Goal: Task Accomplishment & Management: Complete application form

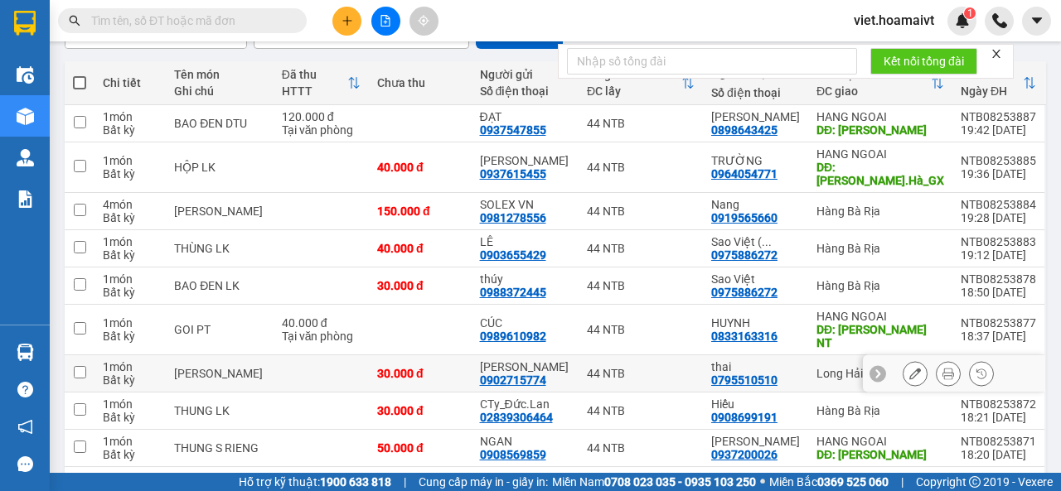
scroll to position [247, 0]
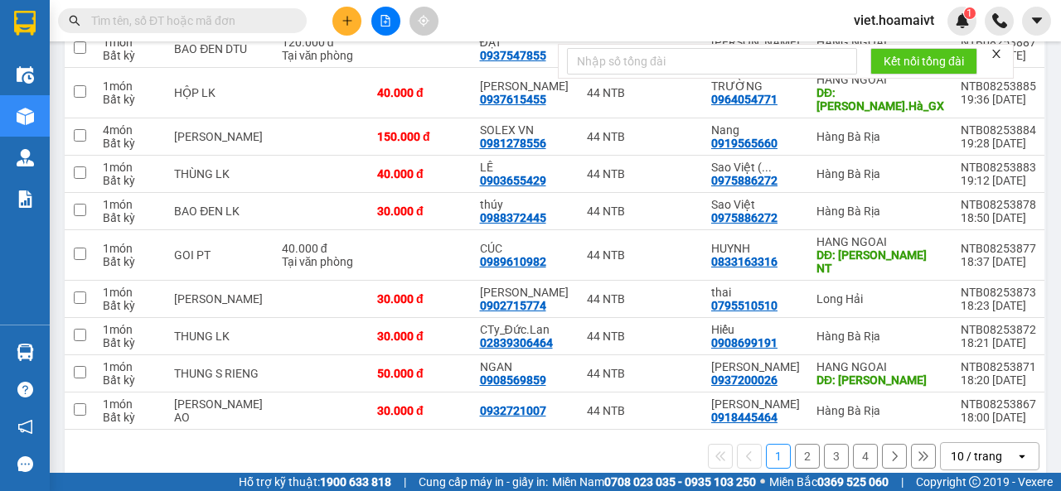
click at [958, 448] on div "10 / trang" at bounding box center [976, 456] width 51 height 17
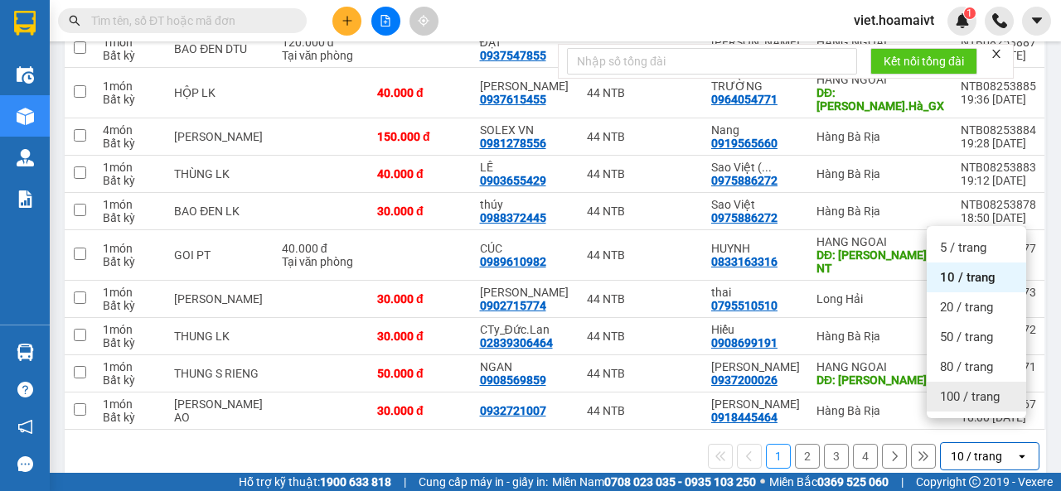
click at [948, 409] on div "100 / trang" at bounding box center [976, 397] width 99 height 30
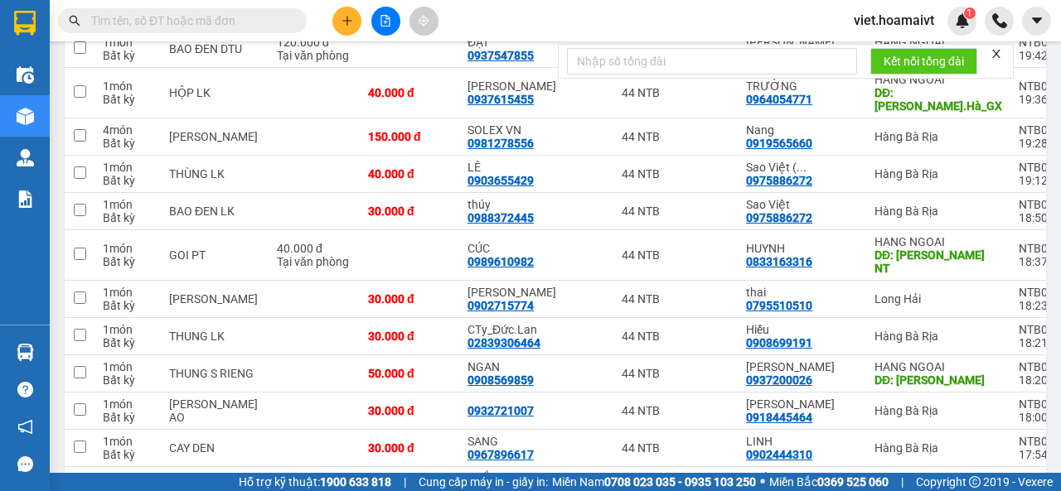
scroll to position [0, 0]
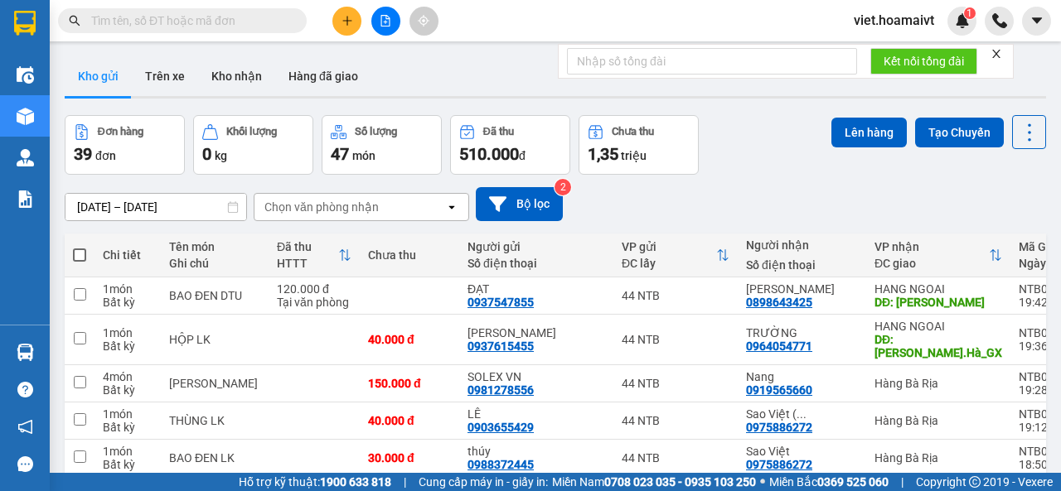
click at [341, 206] on div "Chọn văn phòng nhận" at bounding box center [321, 207] width 114 height 17
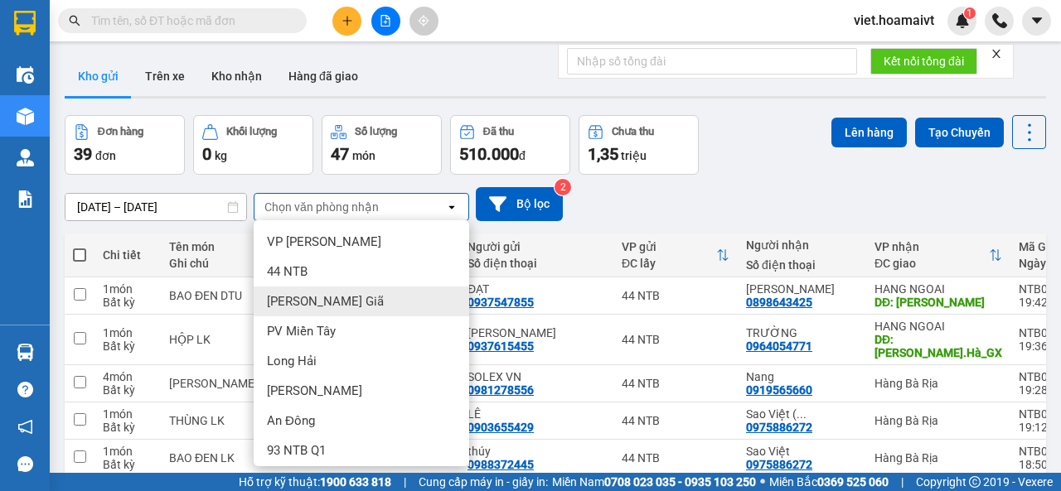
click at [341, 304] on div "[PERSON_NAME] Giã" at bounding box center [361, 302] width 215 height 30
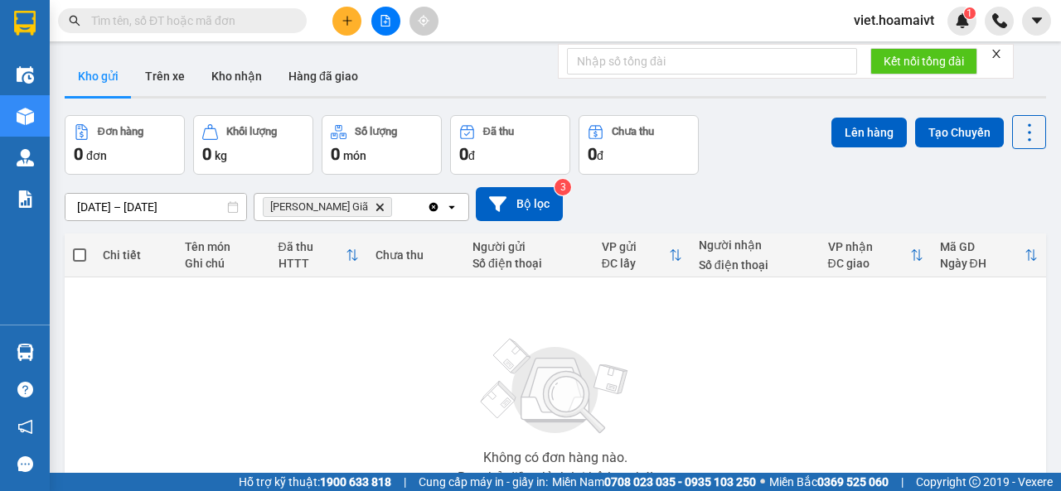
click at [375, 203] on icon "Delete" at bounding box center [380, 207] width 10 height 10
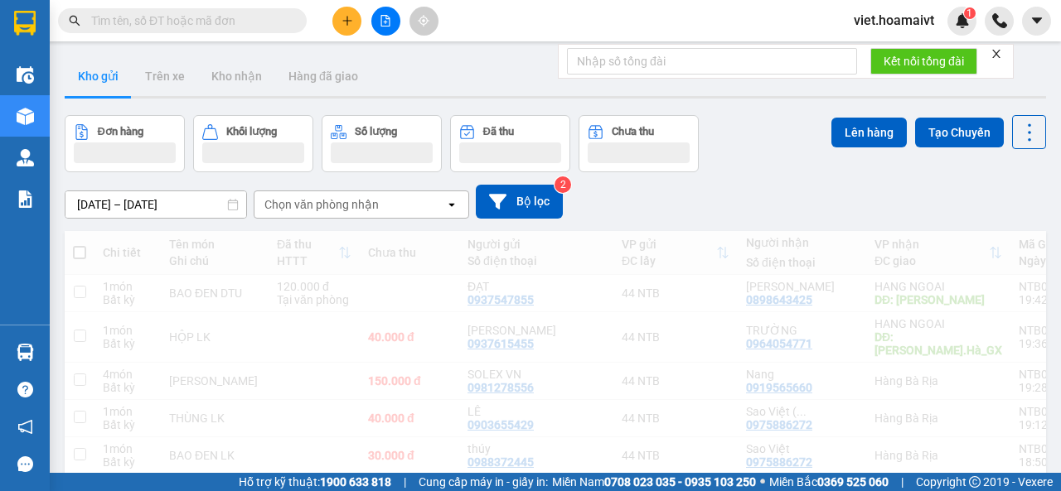
click at [330, 210] on div "Chọn văn phòng nhận" at bounding box center [321, 204] width 114 height 17
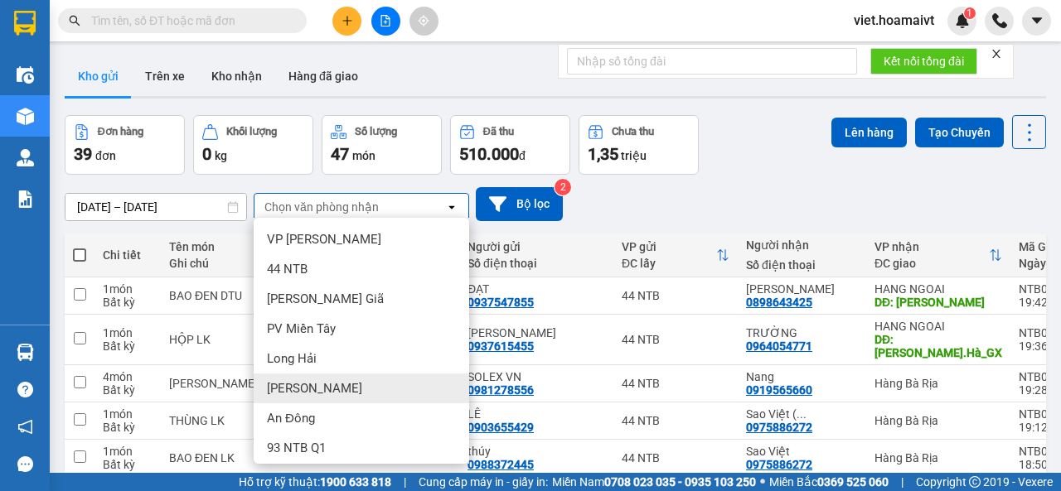
scroll to position [155, 0]
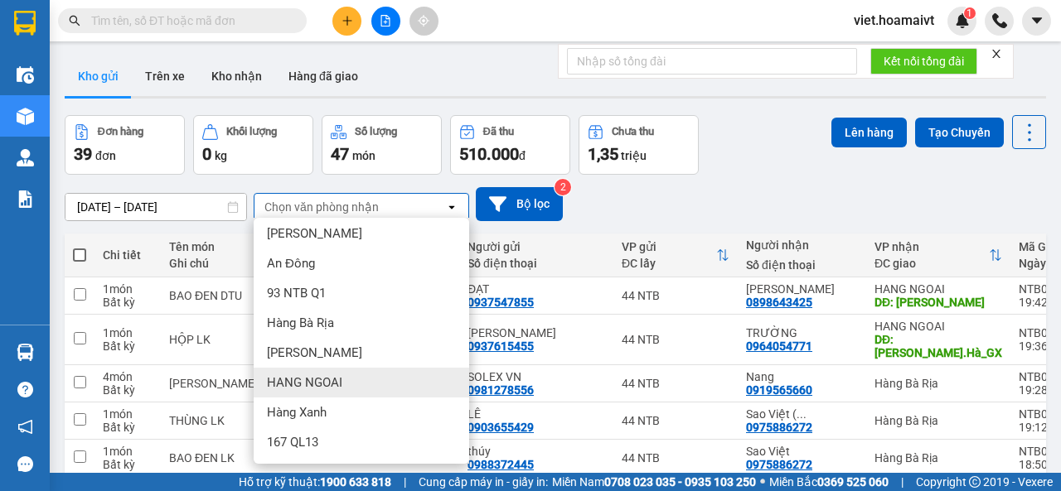
click at [343, 385] on div "HANG NGOAI" at bounding box center [361, 383] width 215 height 30
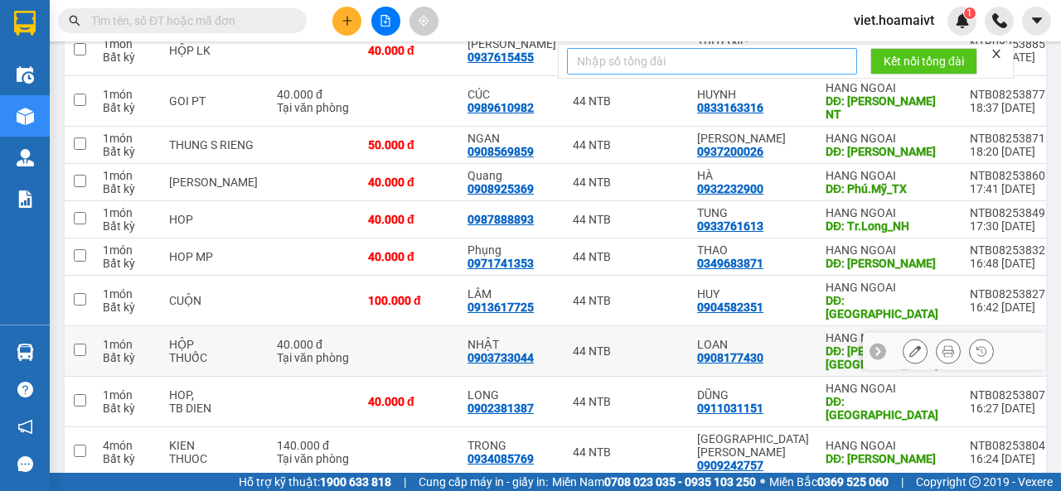
scroll to position [75, 0]
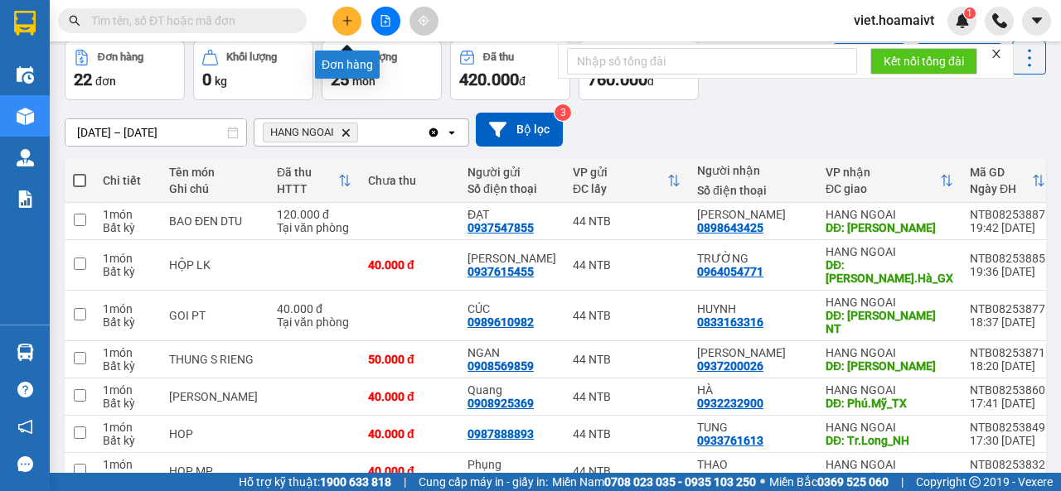
click at [341, 15] on icon "plus" at bounding box center [347, 21] width 12 height 12
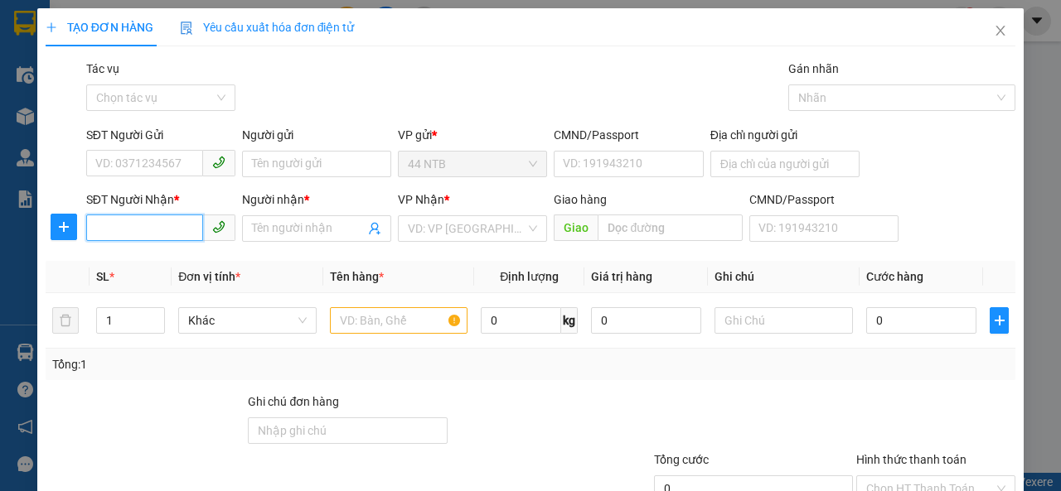
click at [131, 226] on input "SĐT Người Nhận *" at bounding box center [144, 228] width 117 height 27
type input "0988432011"
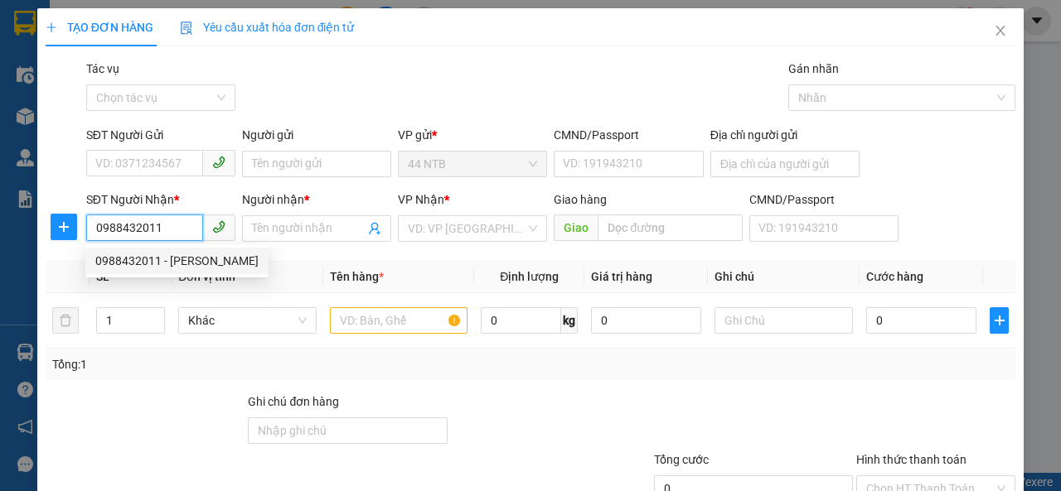
click at [177, 268] on div "0988432011 - [PERSON_NAME]" at bounding box center [176, 261] width 163 height 18
type input "[PERSON_NAME]"
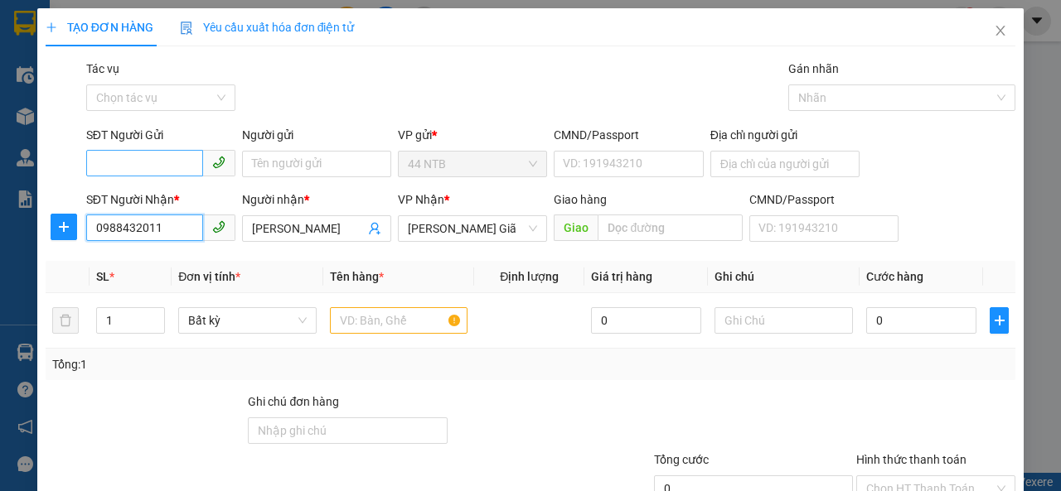
type input "0988432011"
click at [129, 170] on input "SĐT Người Gửi" at bounding box center [144, 163] width 117 height 27
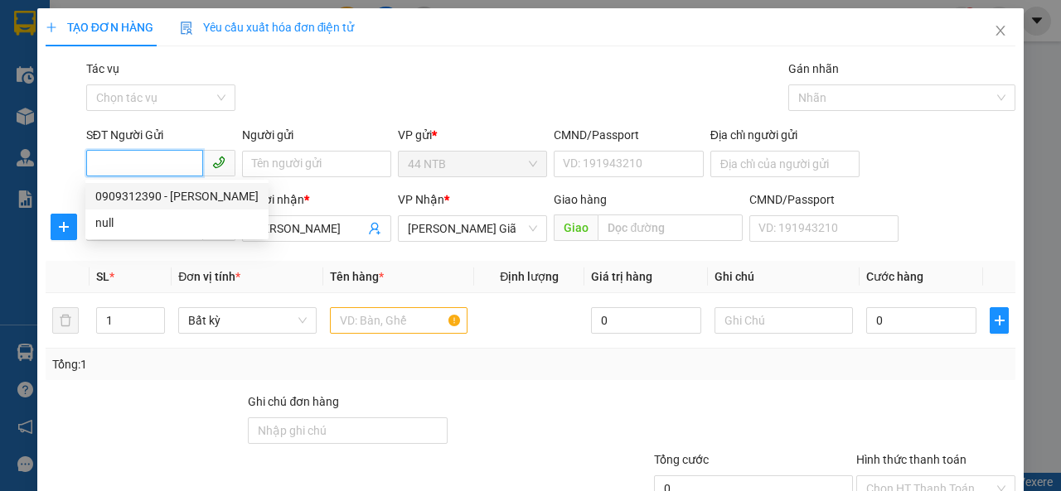
click at [171, 192] on div "0909312390 - [PERSON_NAME]" at bounding box center [176, 196] width 163 height 18
type input "0909312390"
type input "CUONG"
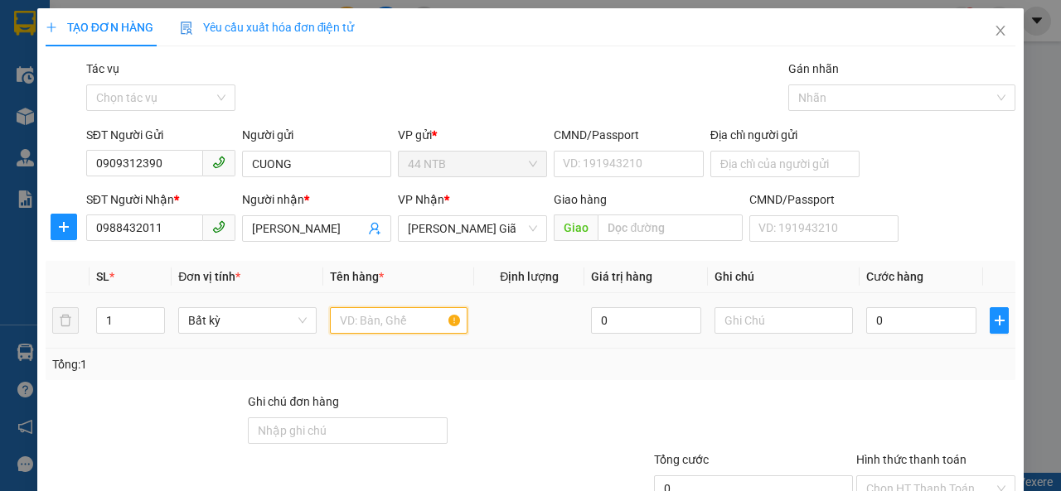
click at [370, 318] on input "text" at bounding box center [399, 320] width 138 height 27
type input "thùng đen"
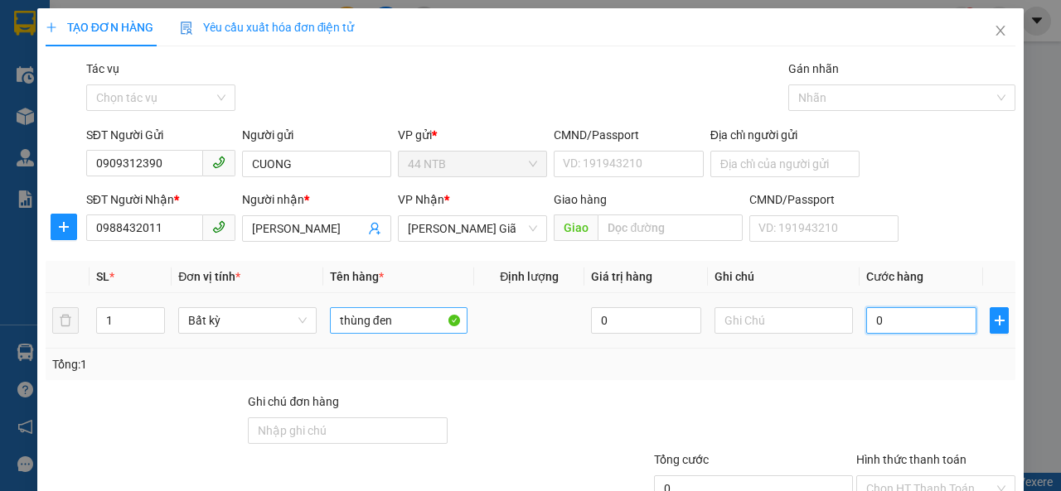
type input "3"
type input "30"
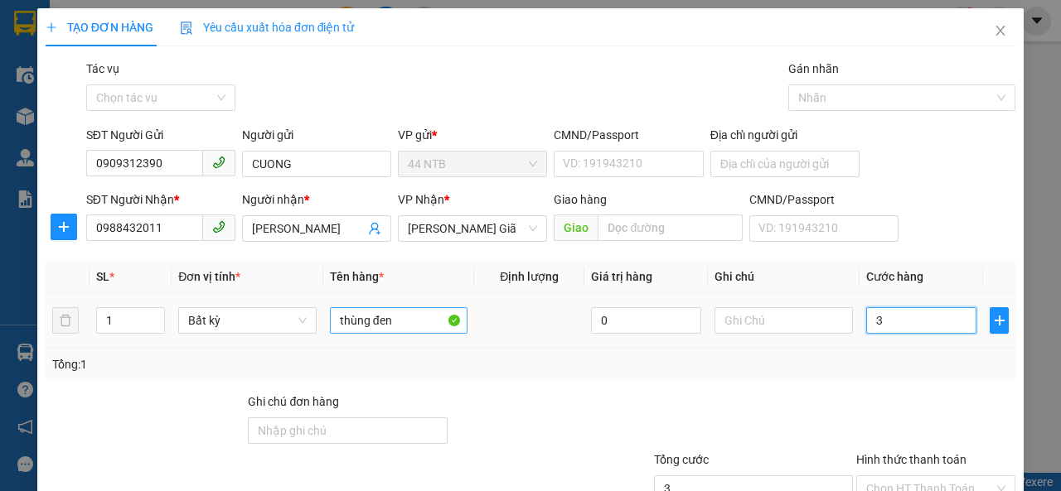
type input "30"
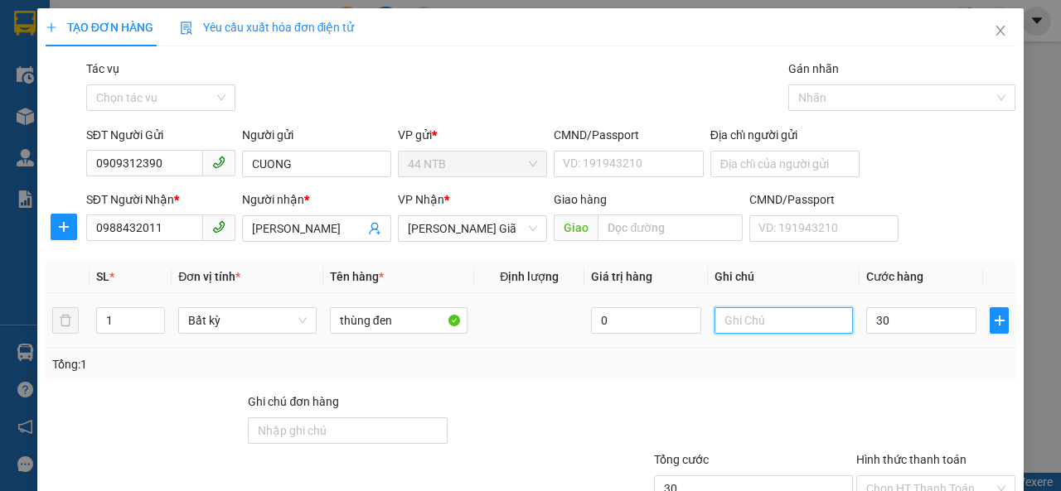
type input "30.000"
click at [746, 324] on input "text" at bounding box center [783, 320] width 138 height 27
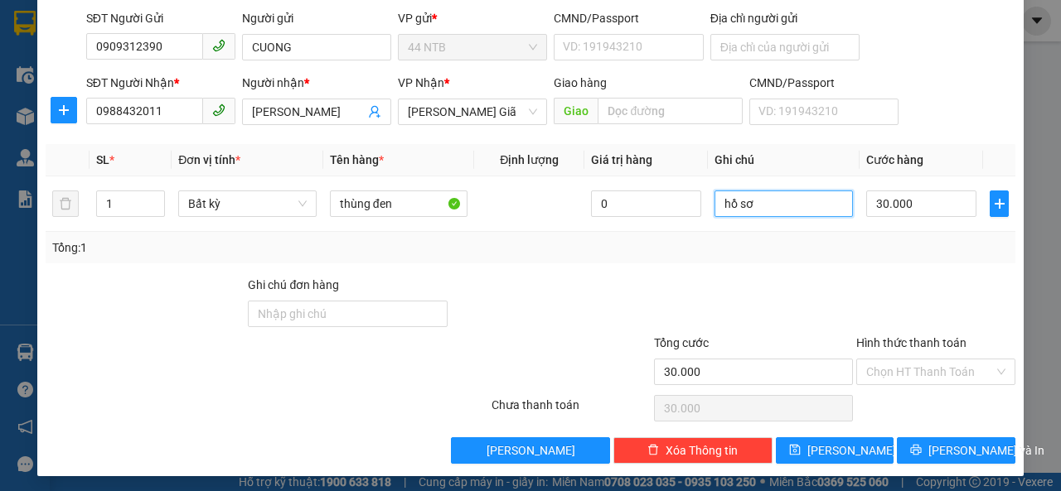
scroll to position [119, 0]
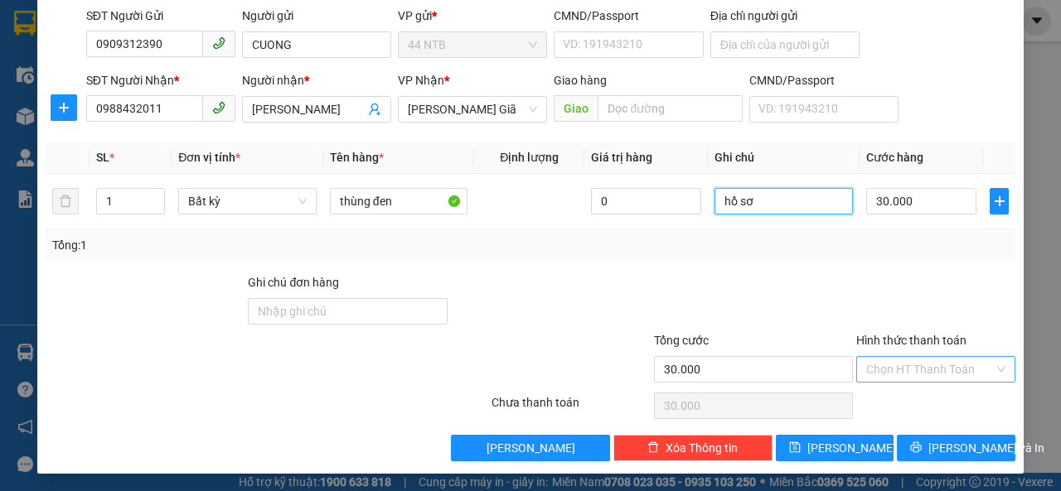
type input "hồ sơ"
click at [908, 375] on input "Hình thức thanh toán" at bounding box center [930, 369] width 128 height 25
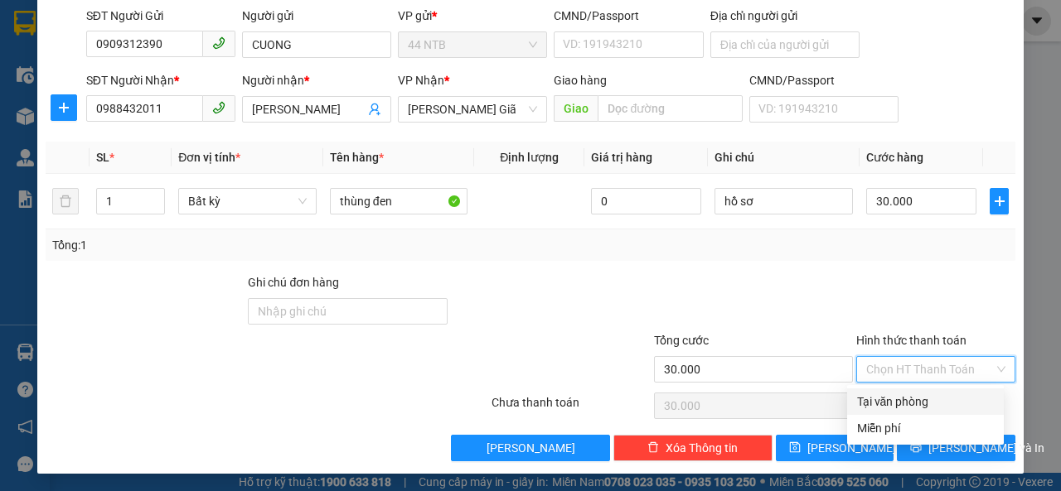
click at [908, 404] on div "Tại văn phòng" at bounding box center [925, 402] width 137 height 18
type input "0"
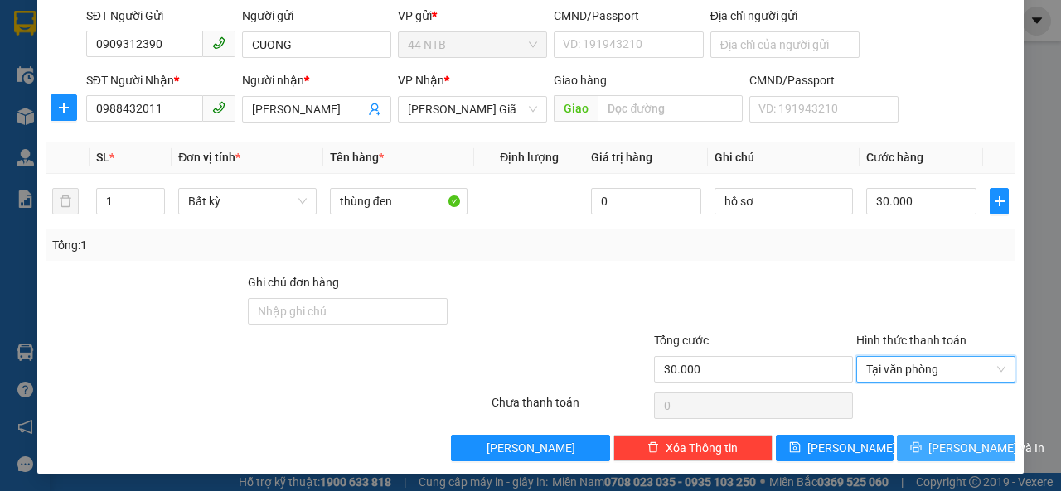
click at [917, 444] on icon "printer" at bounding box center [916, 448] width 11 height 11
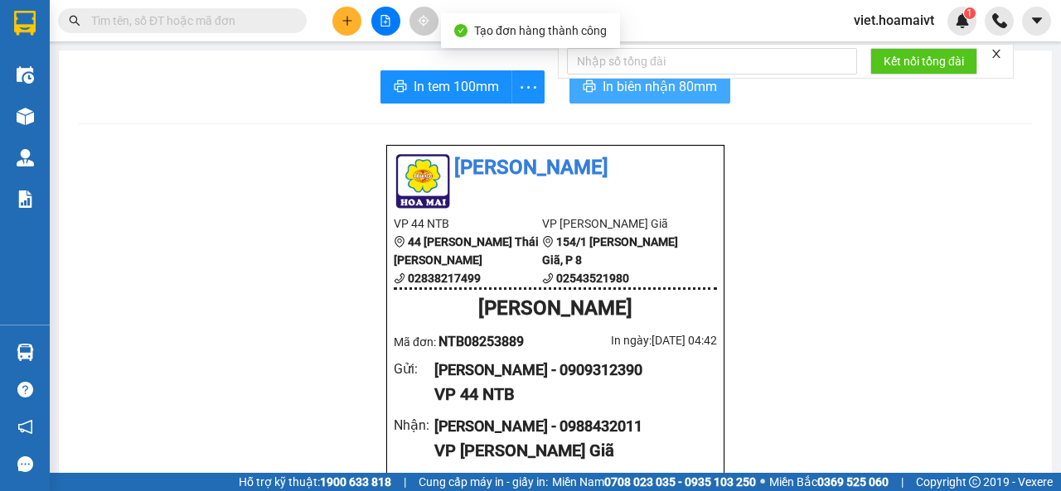
click at [641, 91] on span "In biên nhận 80mm" at bounding box center [660, 86] width 114 height 21
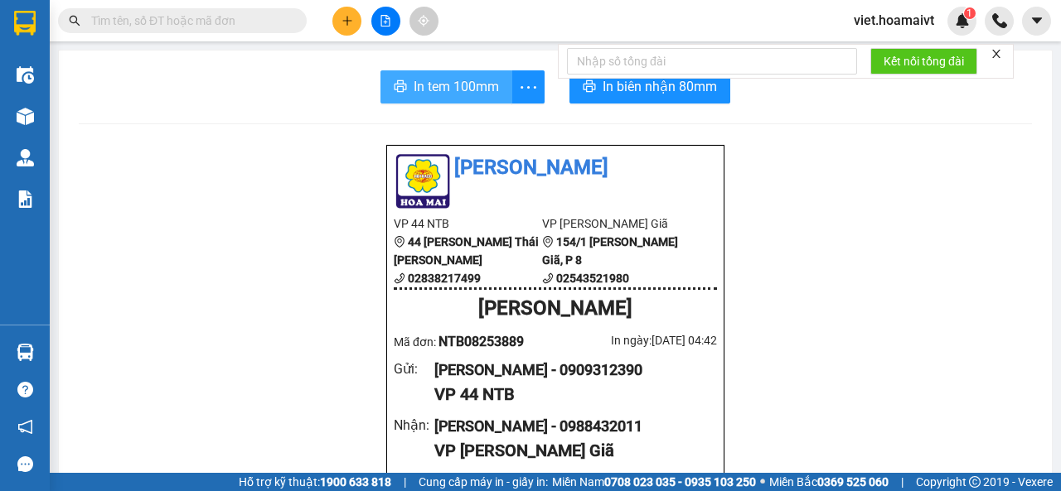
click at [456, 89] on span "In tem 100mm" at bounding box center [456, 86] width 85 height 21
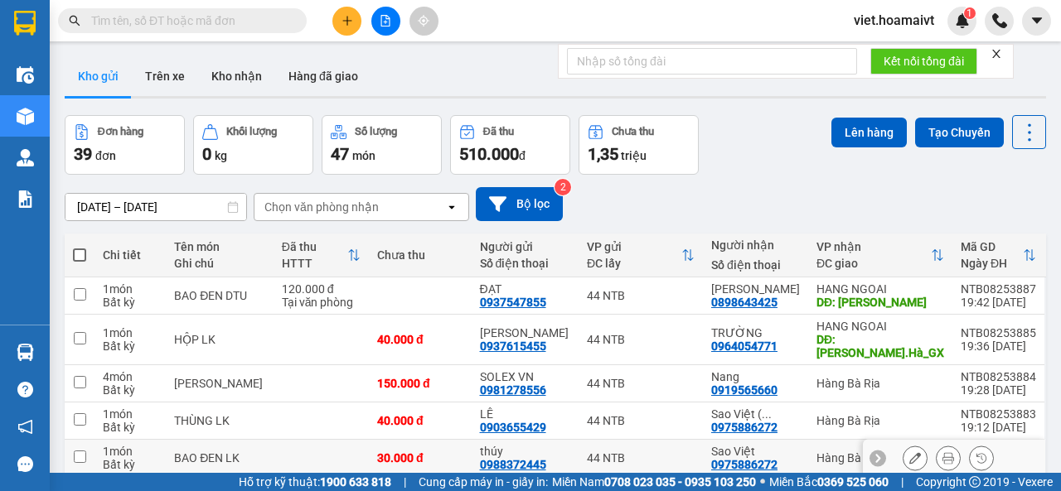
scroll to position [247, 0]
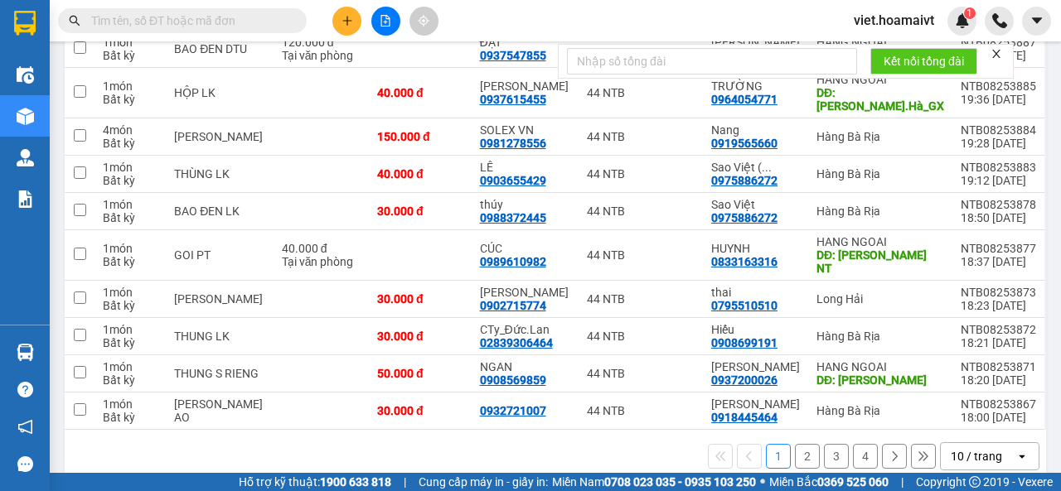
click at [952, 448] on div "10 / trang" at bounding box center [976, 456] width 51 height 17
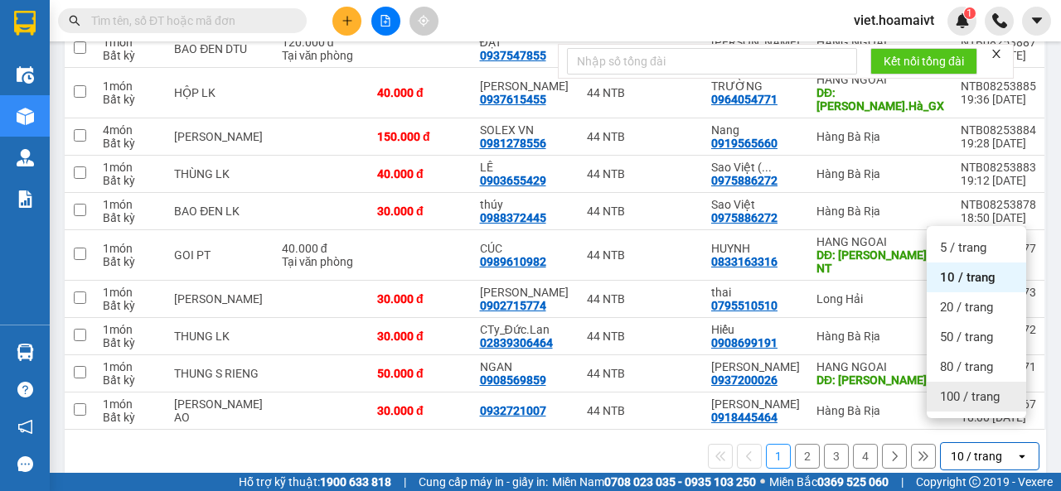
click at [955, 409] on div "100 / trang" at bounding box center [976, 397] width 99 height 30
